Goal: Communication & Community: Answer question/provide support

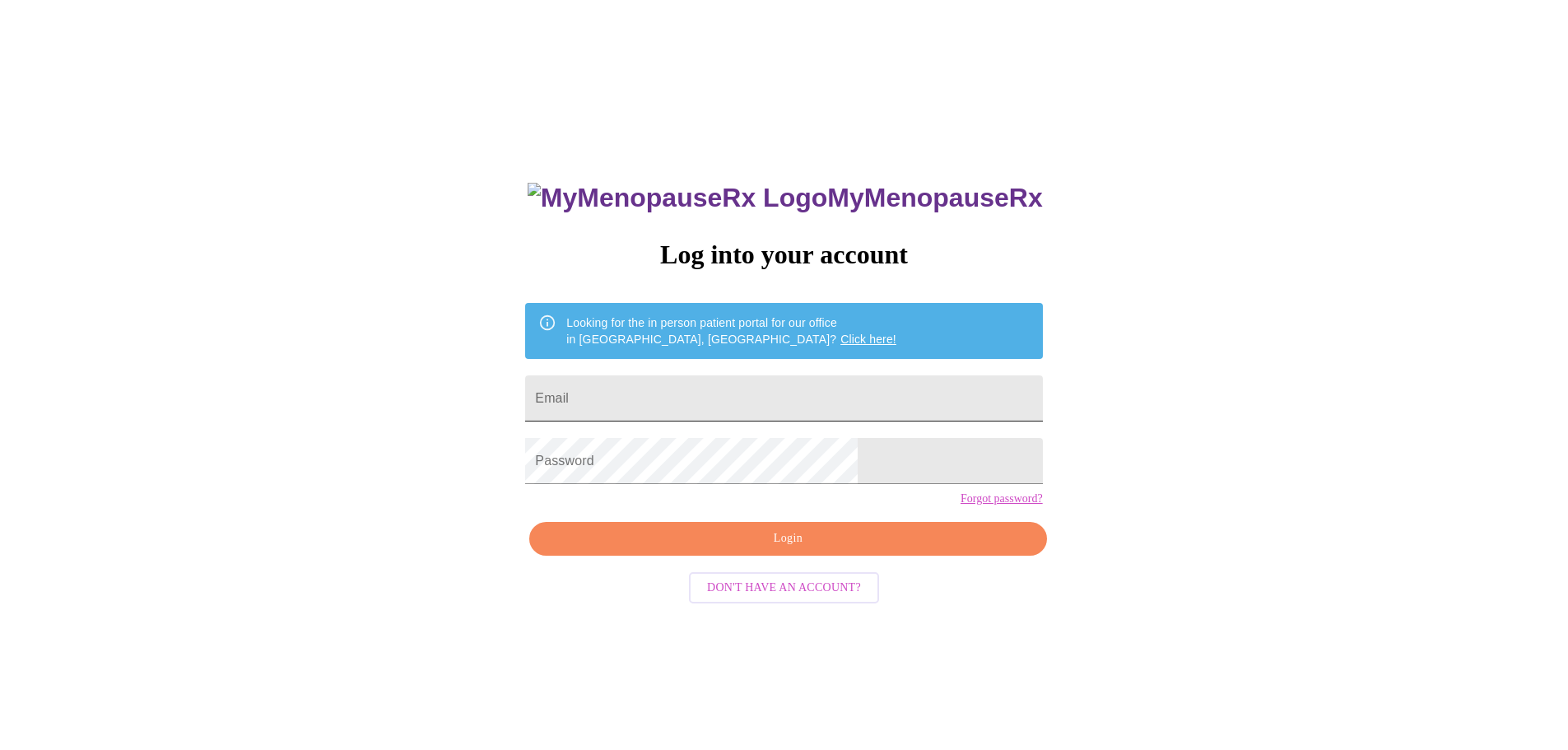
click at [671, 397] on input "Email" at bounding box center [783, 398] width 517 height 46
drag, startPoint x: 879, startPoint y: 402, endPoint x: 607, endPoint y: 347, distance: 277.5
click at [607, 347] on div "MyMenopauseRx Log into your account Looking for the in person patient portal fo…" at bounding box center [783, 532] width 550 height 750
type input "anaibarra06@yahoo.com"
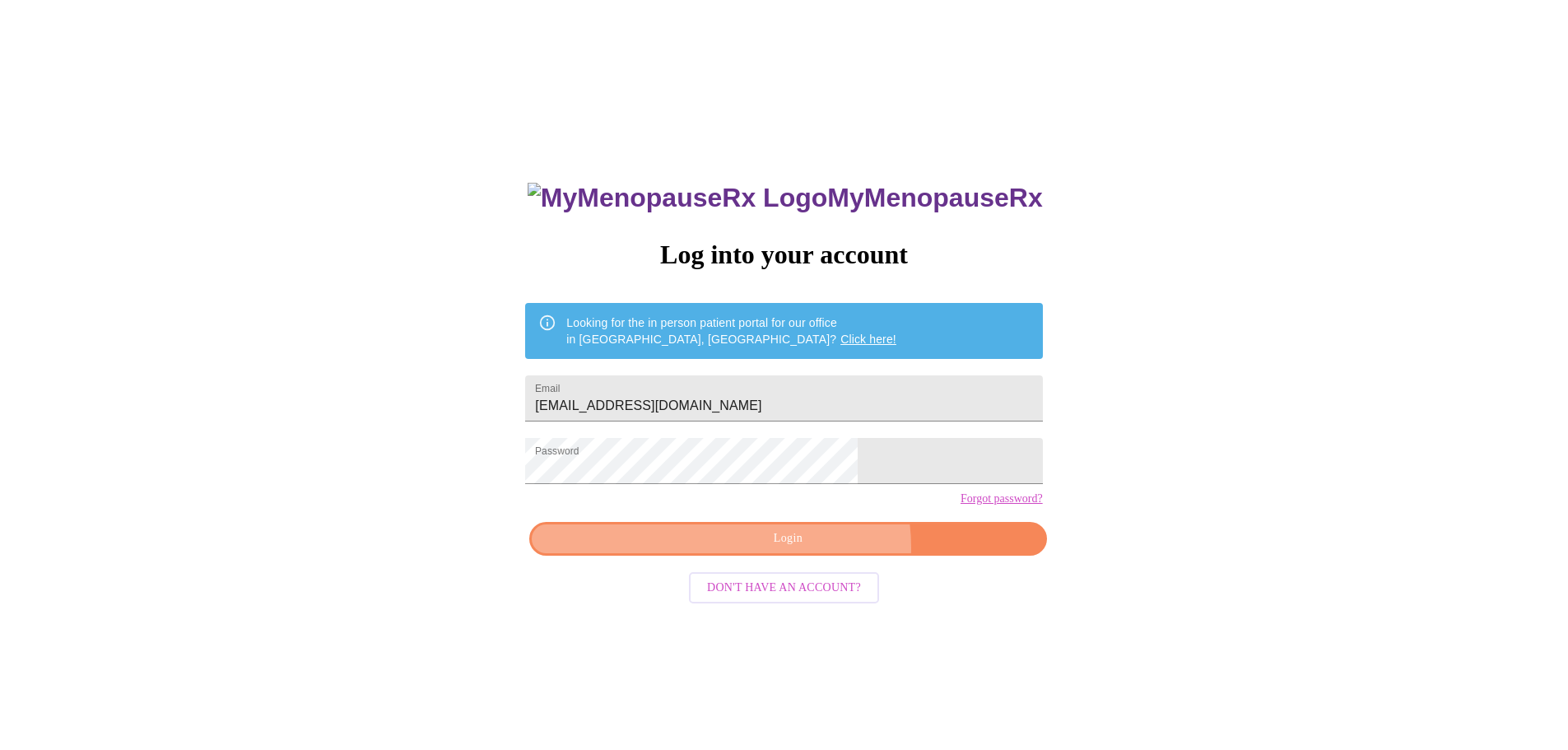
click at [813, 549] on span "Login" at bounding box center [788, 538] width 479 height 20
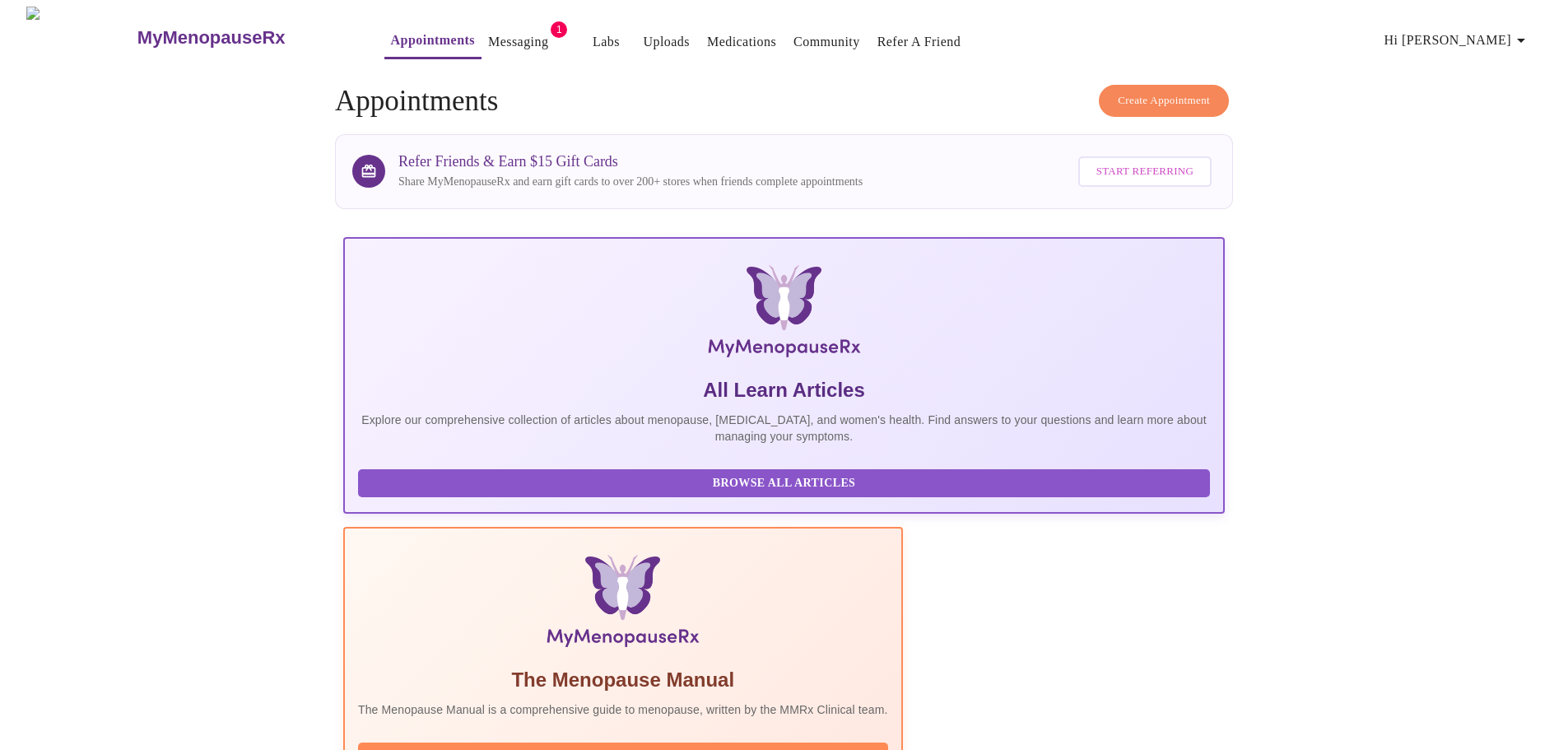
click at [488, 40] on link "Messaging" at bounding box center [518, 43] width 60 height 23
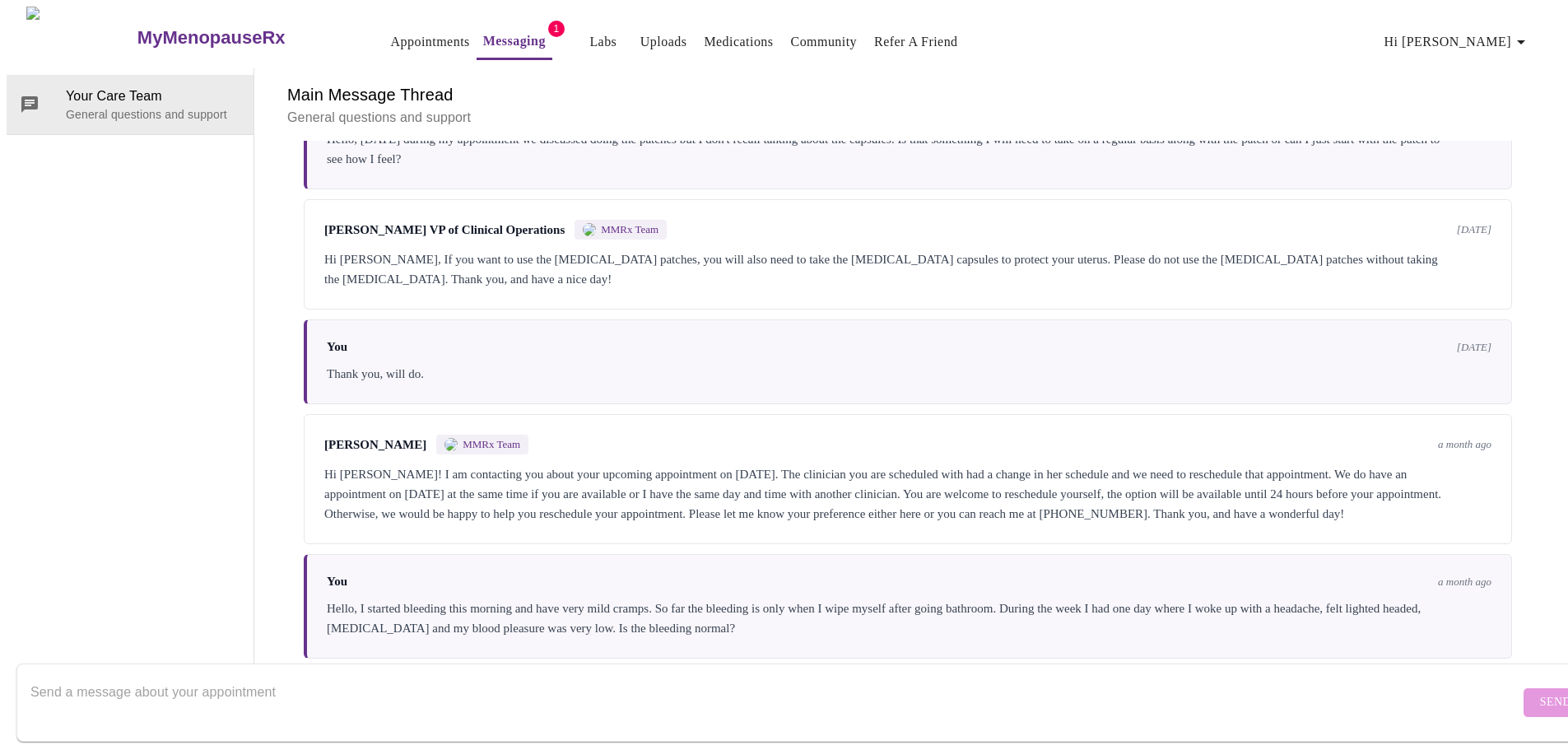
scroll to position [123, 0]
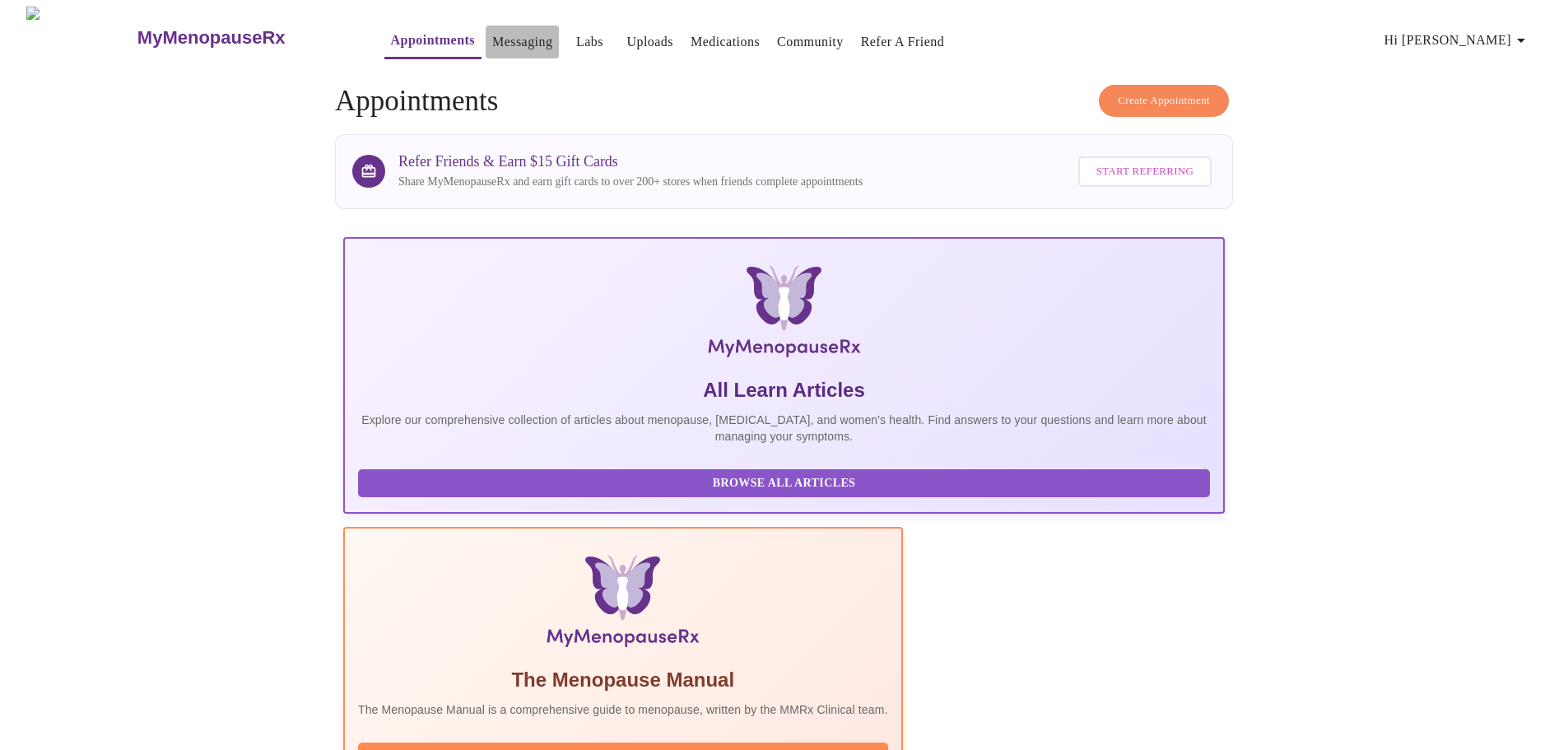
click at [492, 36] on link "Messaging" at bounding box center [522, 43] width 60 height 23
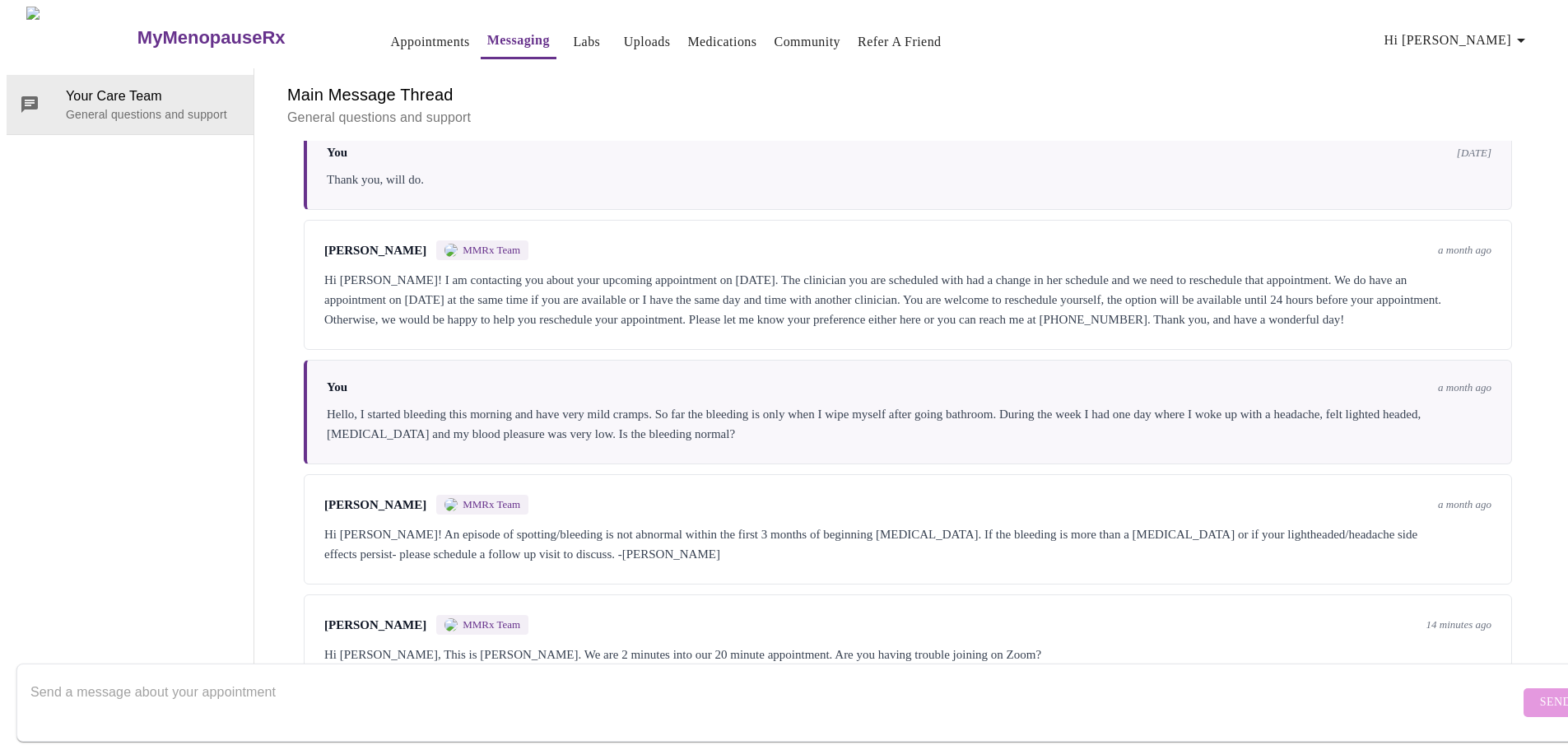
scroll to position [369, 0]
click at [131, 689] on textarea "Send a message about your appointment" at bounding box center [775, 702] width 1490 height 53
type textarea "h"
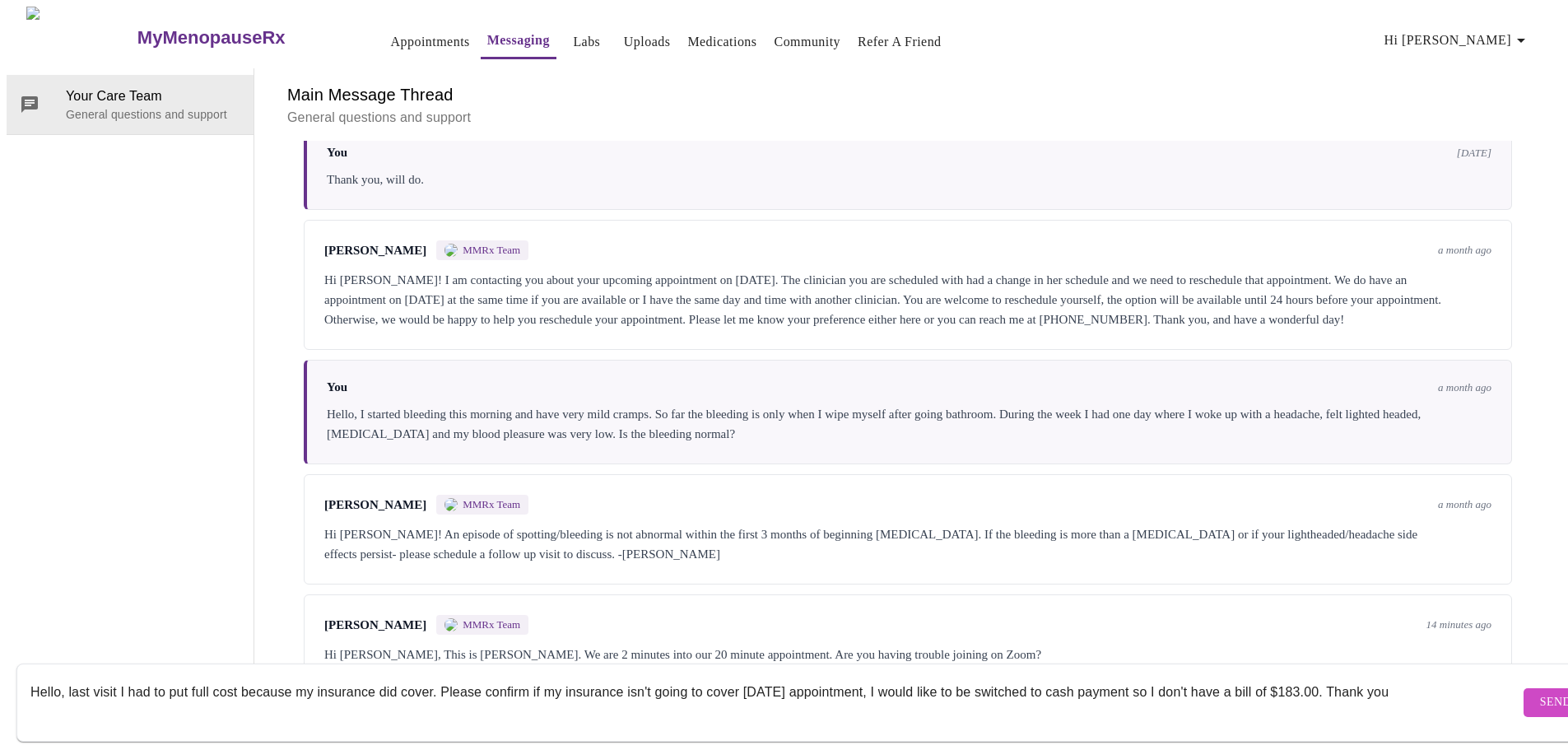
type textarea "Hello, last visit I had to put full cost because my insurance did cover. Please…"
click at [1541, 692] on span "Send" at bounding box center [1556, 702] width 31 height 20
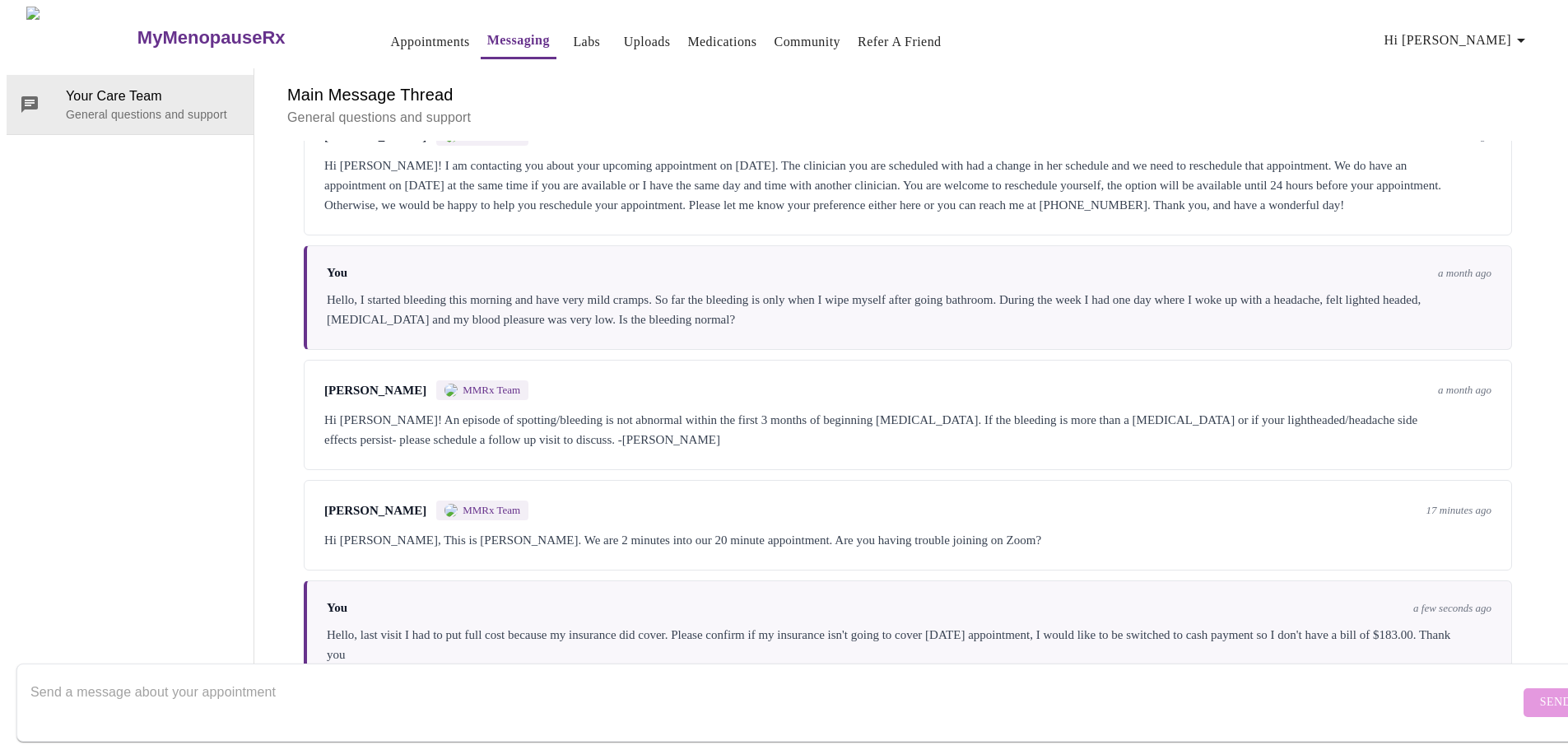
scroll to position [0, 0]
click at [706, 36] on link "Medications" at bounding box center [722, 43] width 70 height 23
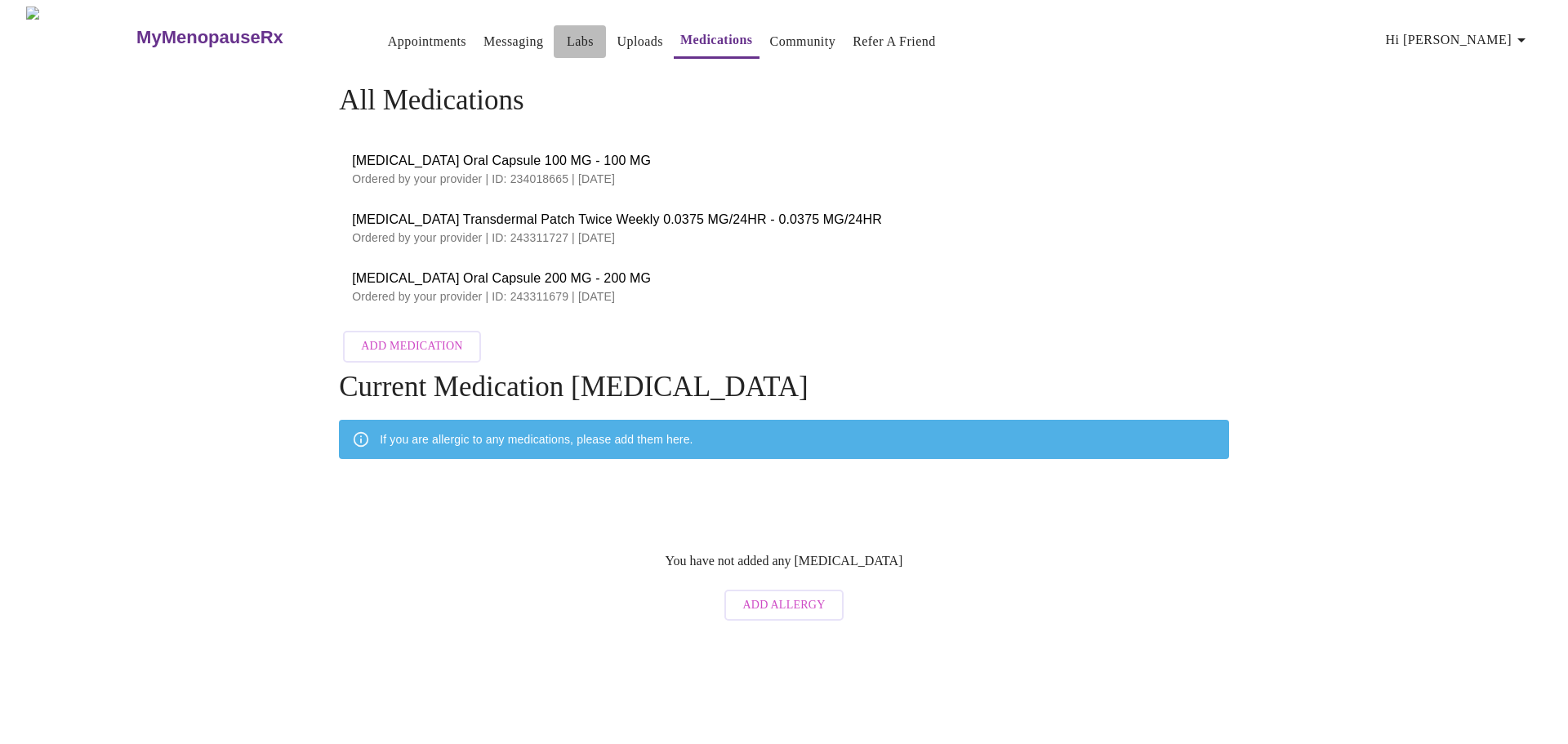
click at [567, 31] on link "Labs" at bounding box center [580, 42] width 27 height 23
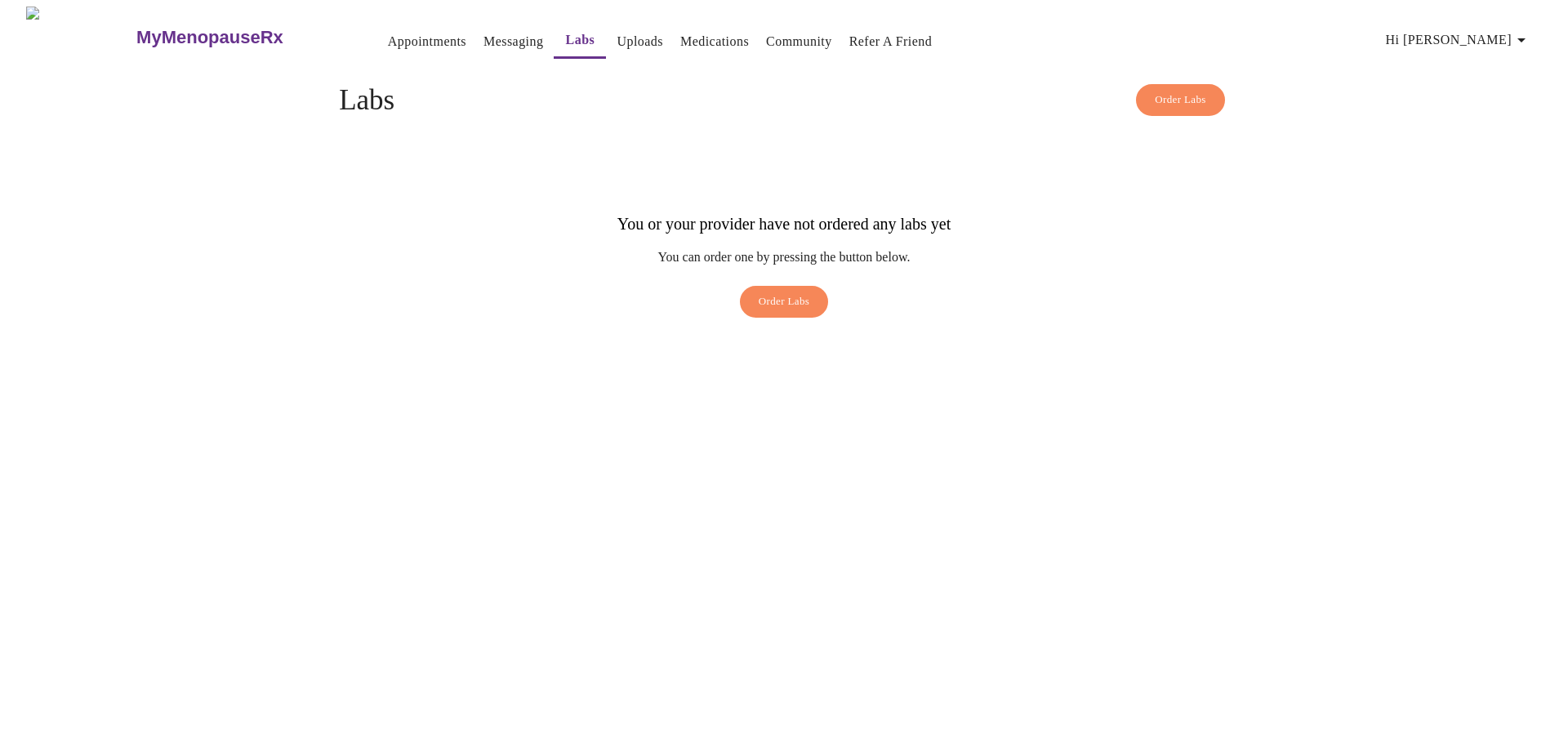
click at [617, 36] on link "Uploads" at bounding box center [640, 42] width 47 height 23
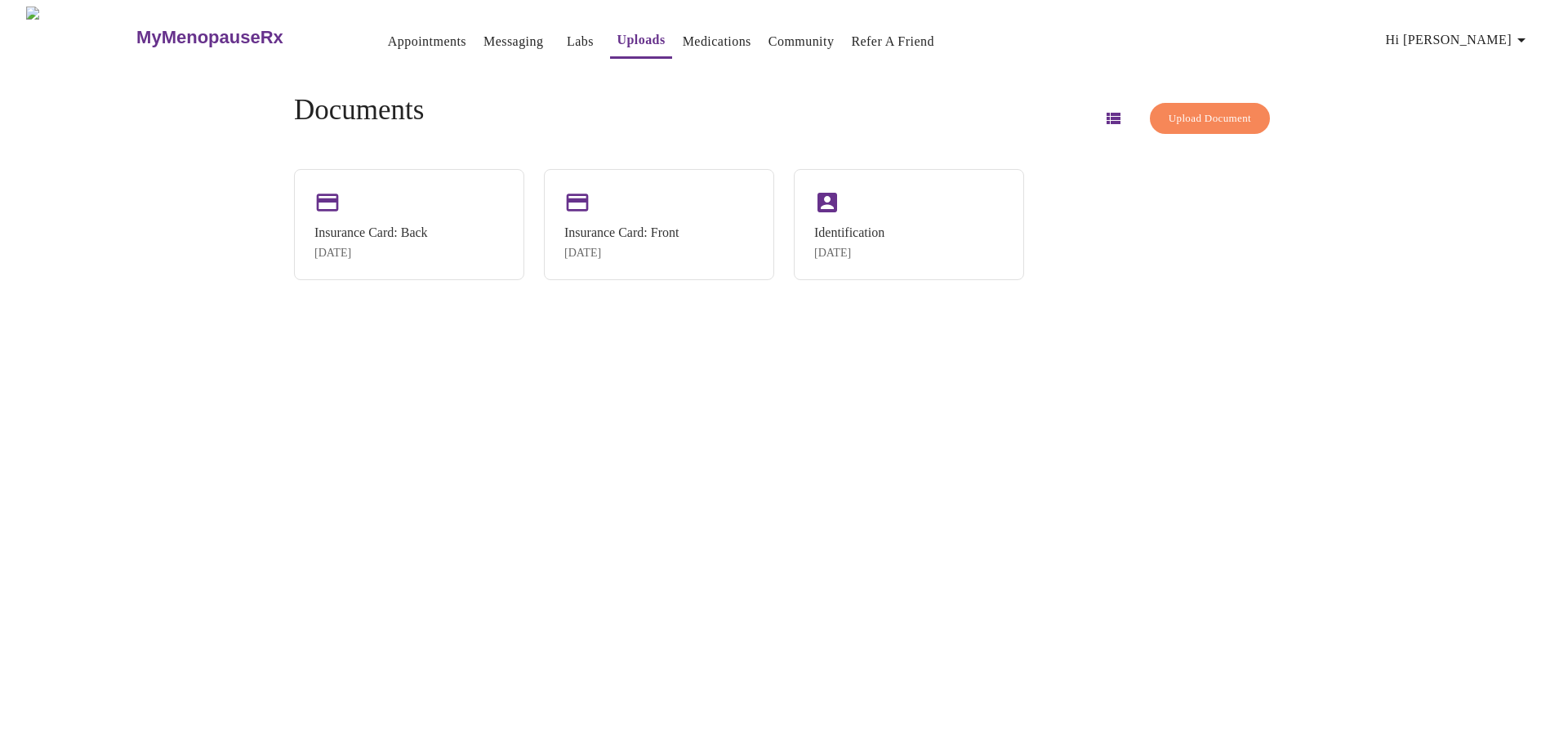
click at [389, 35] on link "Appointments" at bounding box center [428, 42] width 79 height 23
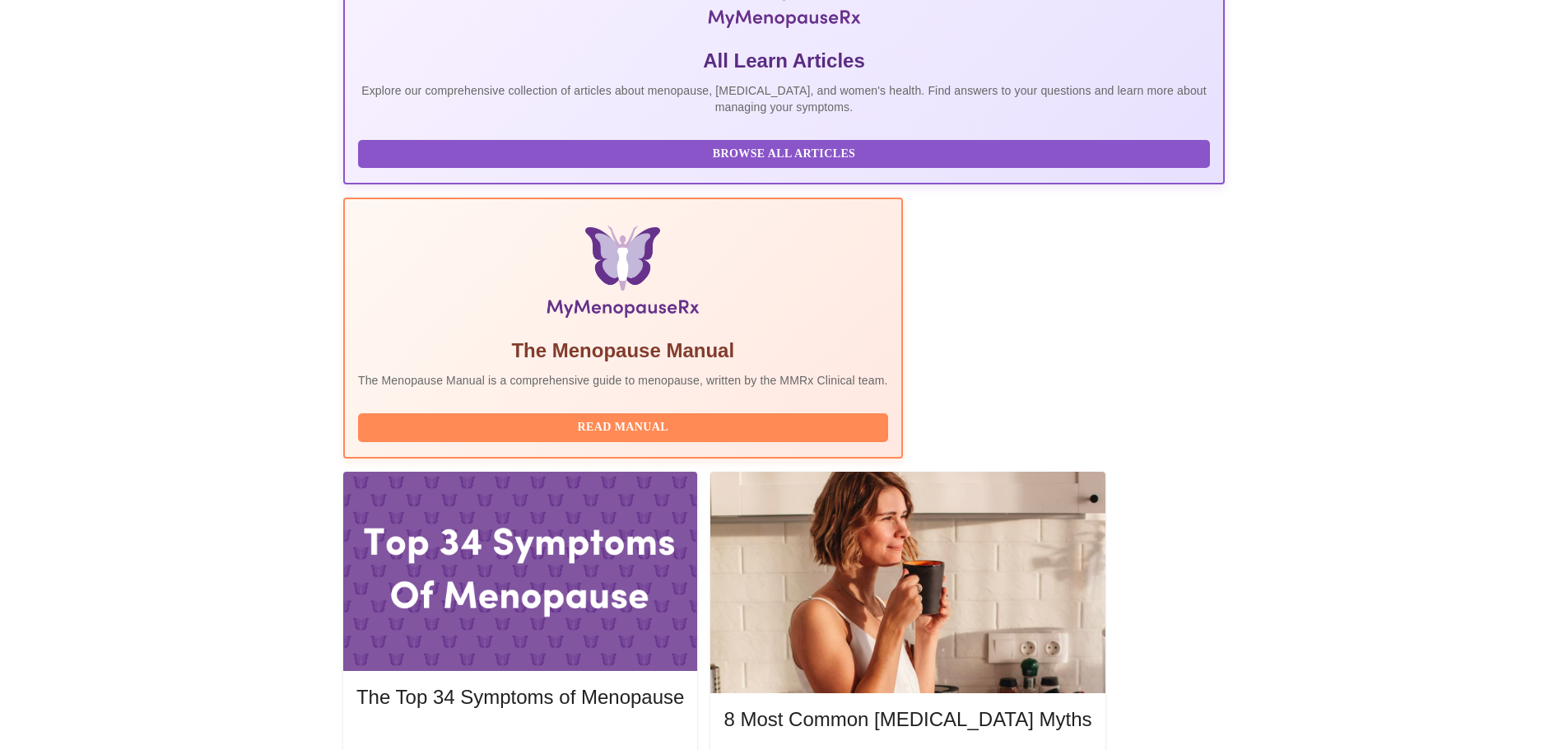
scroll to position [574, 0]
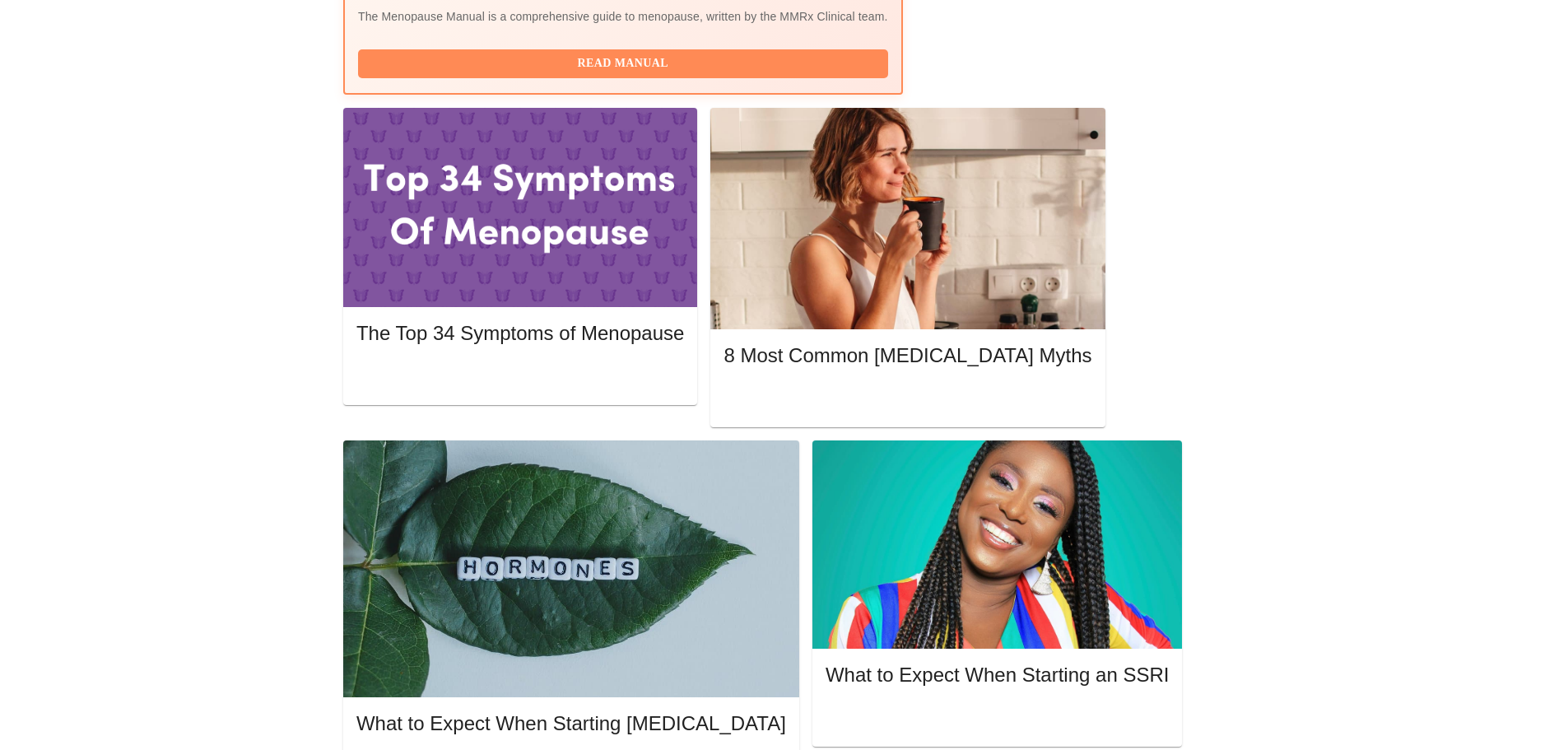
scroll to position [721, 0]
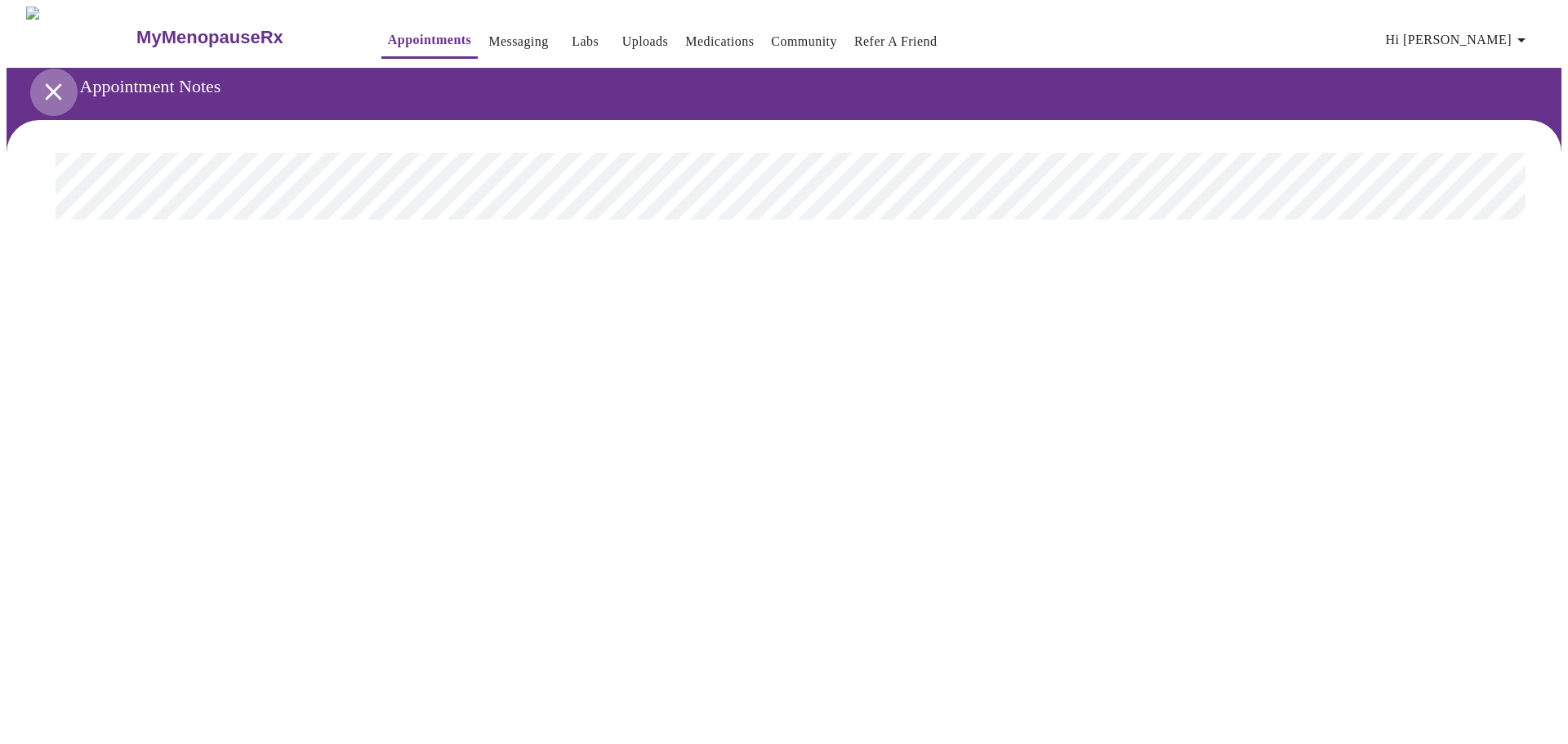
click at [45, 85] on icon "open drawer" at bounding box center [53, 91] width 16 height 16
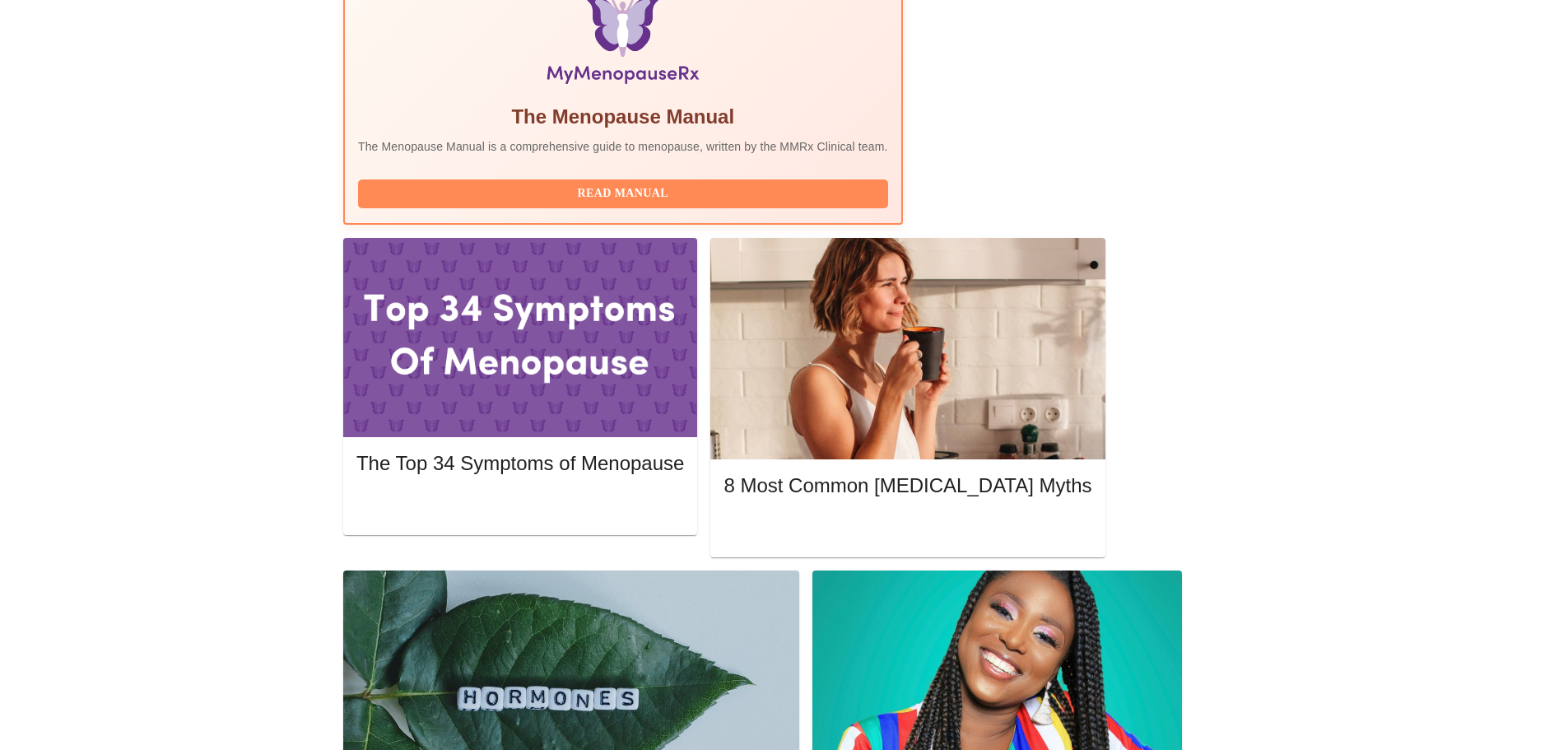
scroll to position [574, 0]
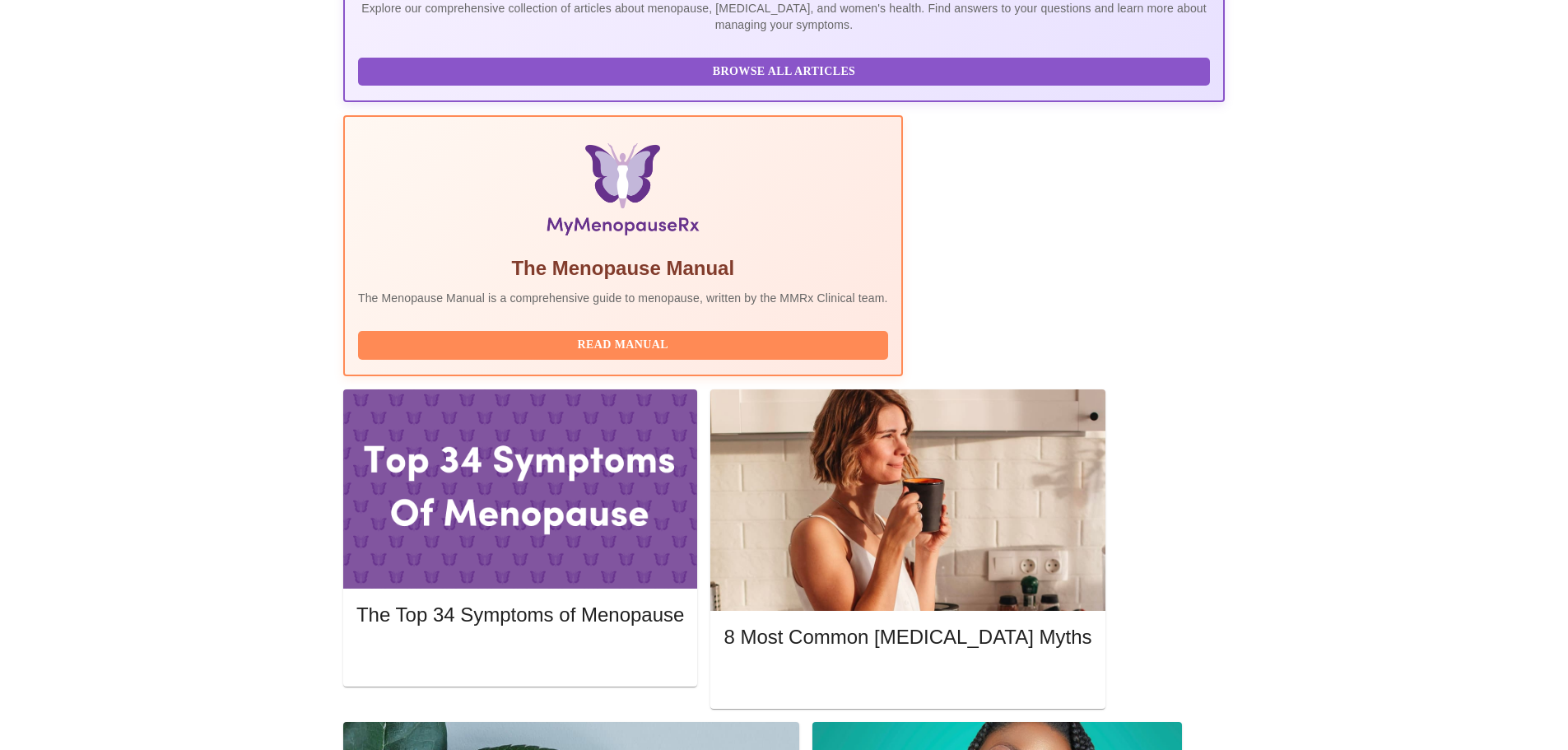
scroll to position [574, 0]
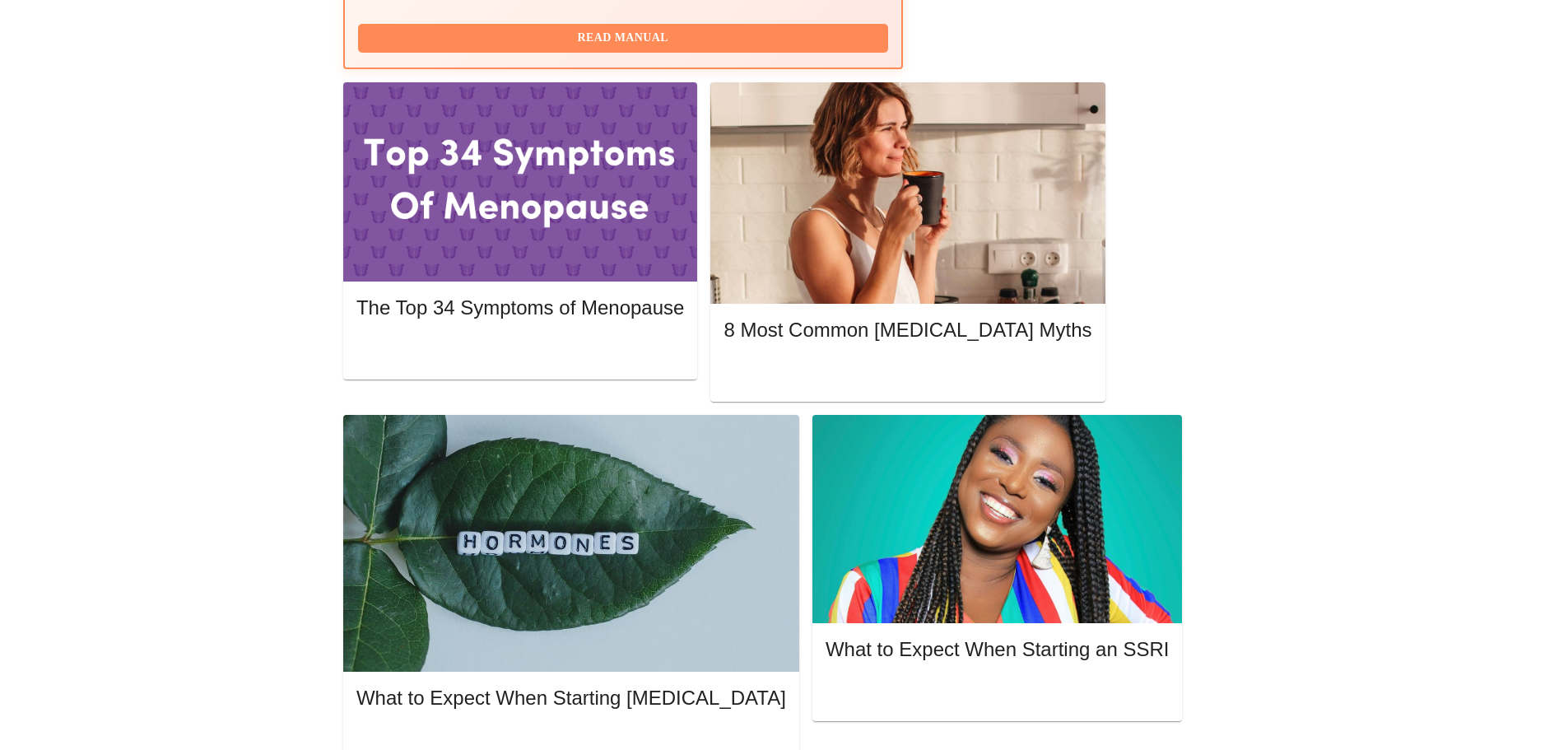
scroll to position [721, 0]
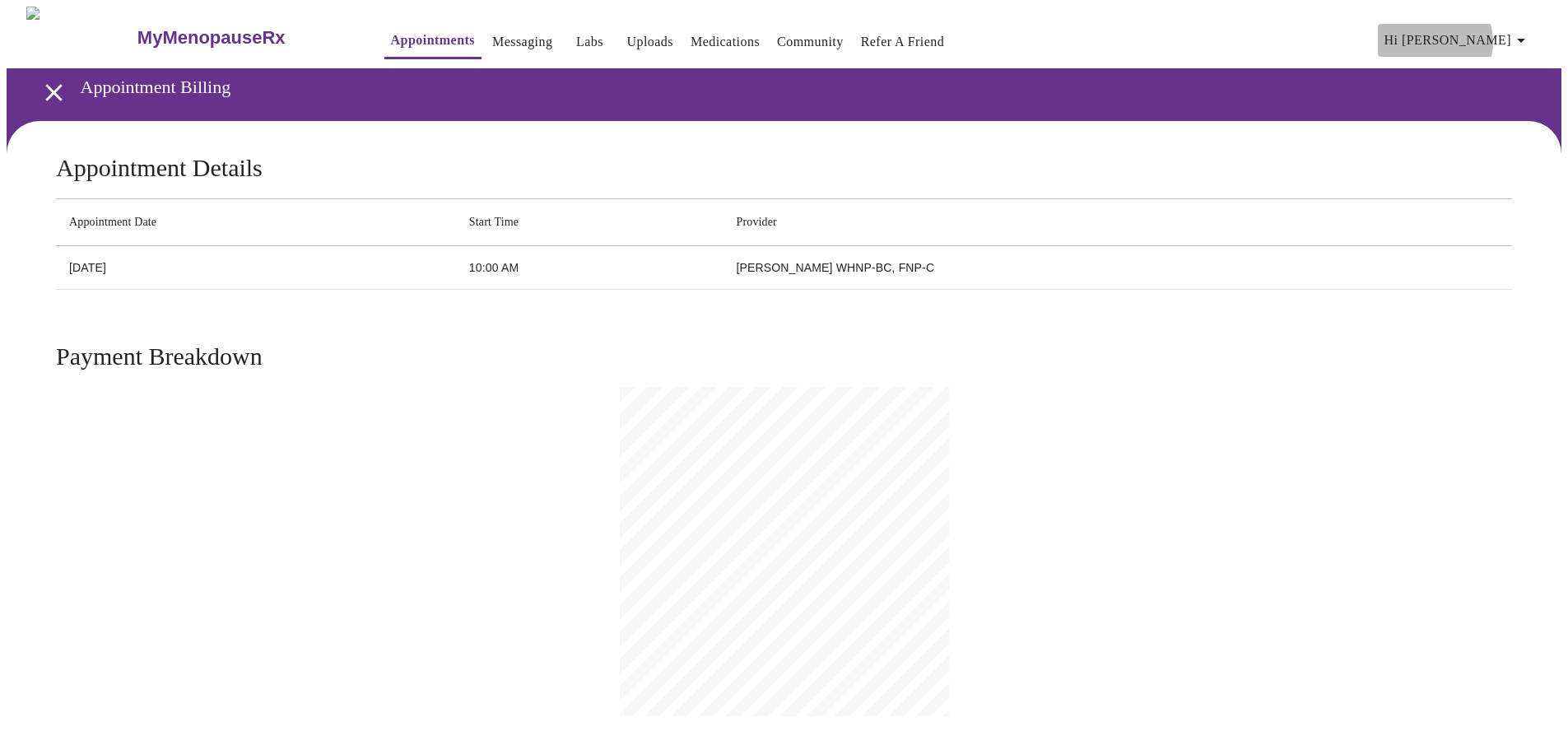
click at [1526, 36] on icon "button" at bounding box center [1522, 41] width 19 height 19
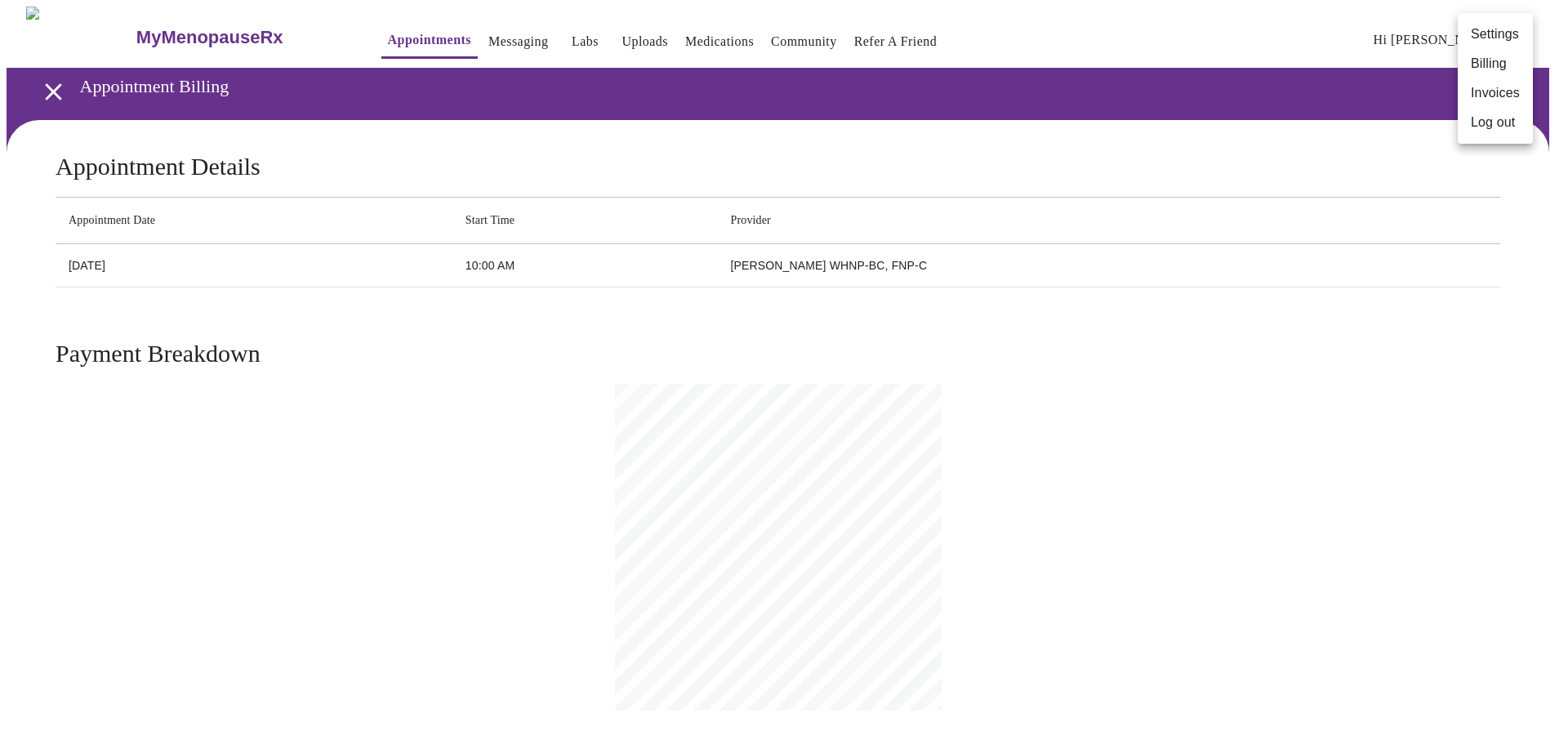
click at [487, 31] on div at bounding box center [784, 372] width 1568 height 744
click at [488, 37] on link "Messaging" at bounding box center [518, 42] width 59 height 23
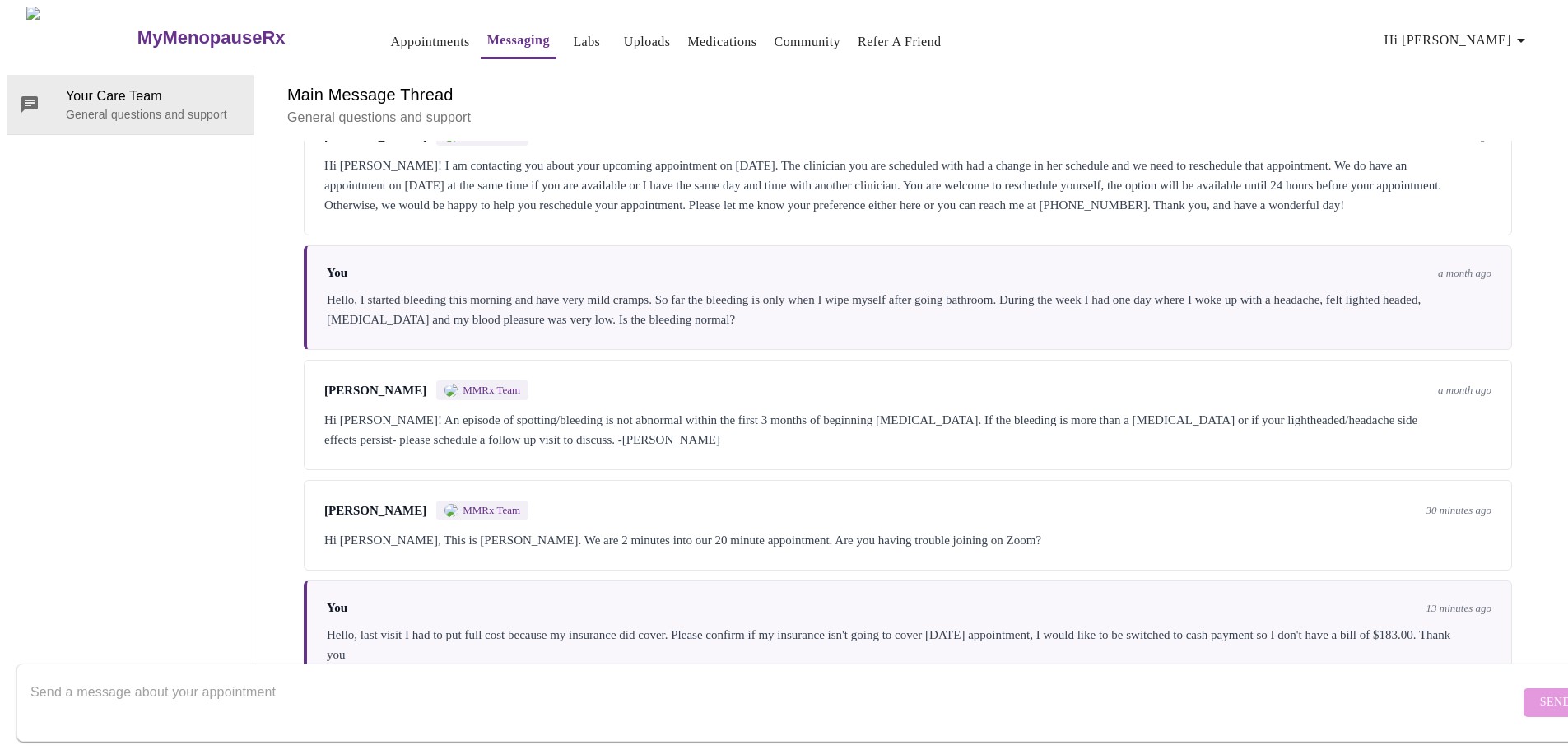
scroll to position [488, 0]
click at [1485, 580] on div "You 13 minutes ago Hello, last visit I had to put full cost because my insuranc…" at bounding box center [908, 632] width 1208 height 104
click at [477, 580] on div "You 13 minutes ago Hello, last visit I had to put full cost because my insuranc…" at bounding box center [908, 632] width 1208 height 104
click at [299, 685] on textarea "Send a message about your appointment" at bounding box center [775, 702] width 1490 height 53
type textarea "Please disregard the message regarding billing. I called my insurance and they …"
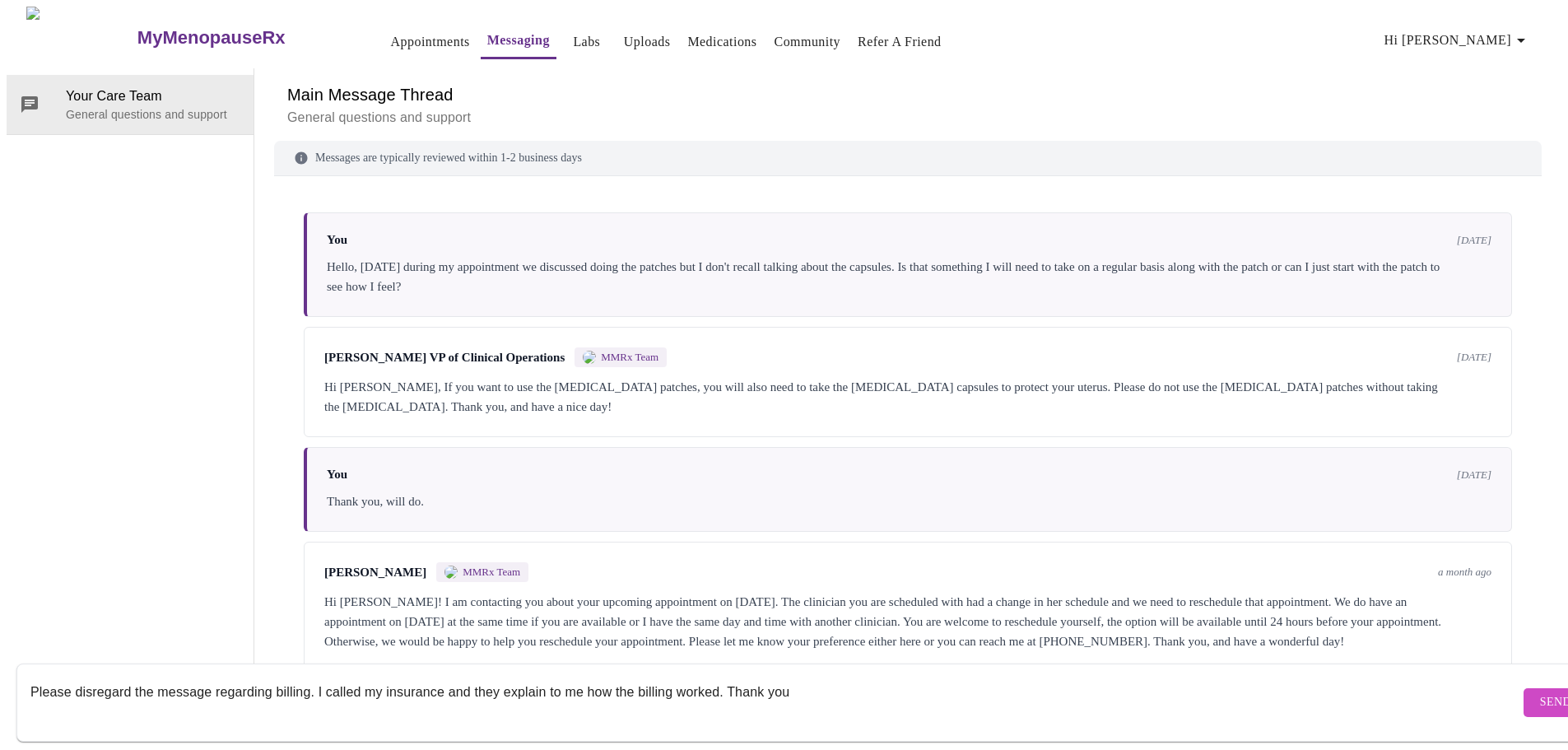
scroll to position [0, 0]
click at [1535, 688] on button "Send" at bounding box center [1555, 703] width 64 height 29
